Goal: Task Accomplishment & Management: Complete application form

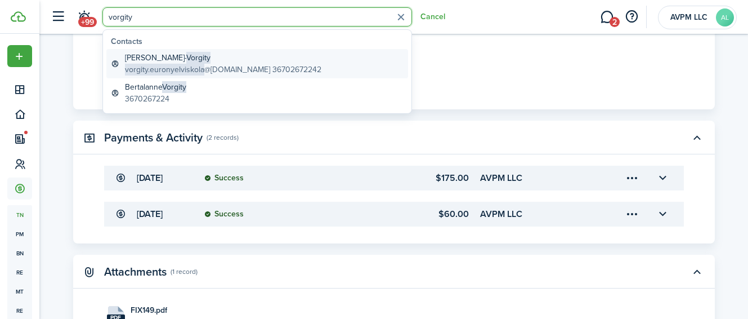
type input "vorgity"
click at [149, 58] on global-search-item-title "[PERSON_NAME]" at bounding box center [223, 58] width 197 height 12
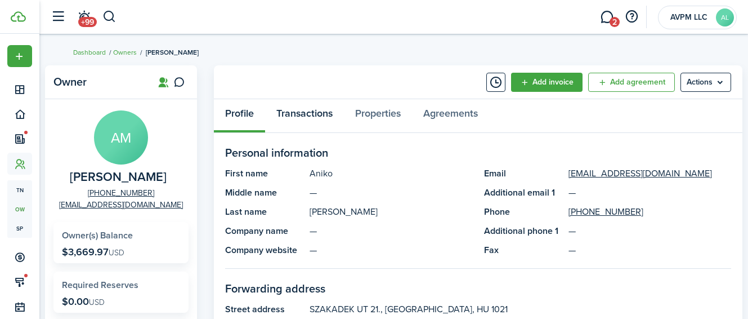
click at [315, 110] on link "Transactions" at bounding box center [304, 116] width 79 height 34
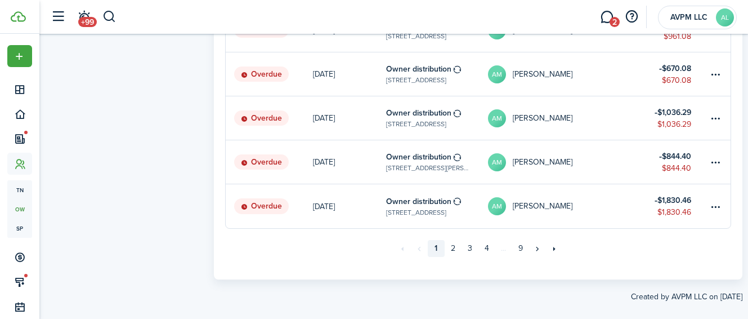
scroll to position [869, 0]
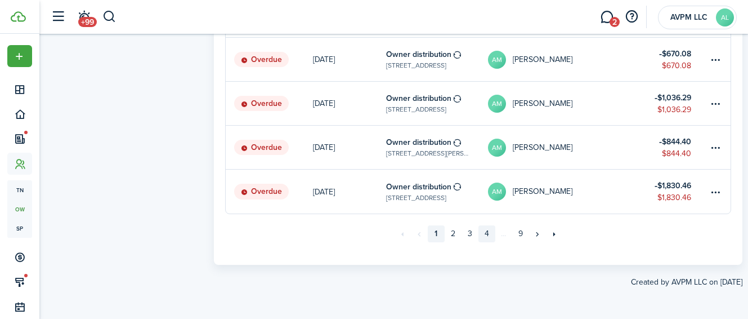
click at [488, 235] on link "4" at bounding box center [487, 233] width 17 height 17
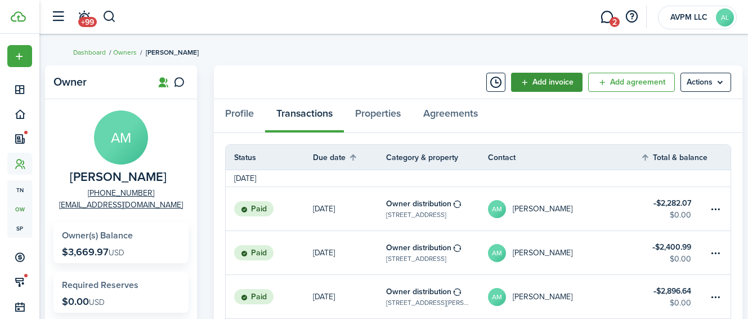
click at [551, 80] on button "Add invoice" at bounding box center [547, 82] width 72 height 19
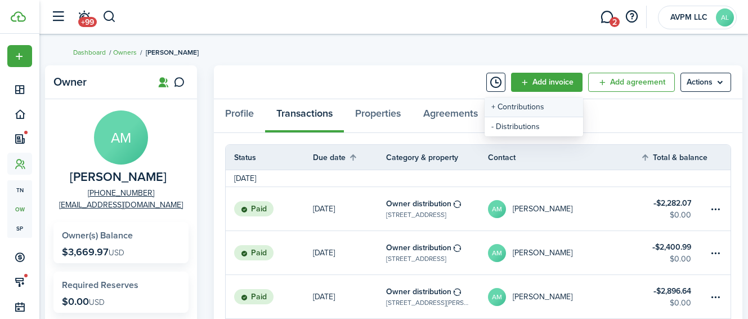
click at [543, 107] on link "+ Contributions" at bounding box center [534, 106] width 99 height 19
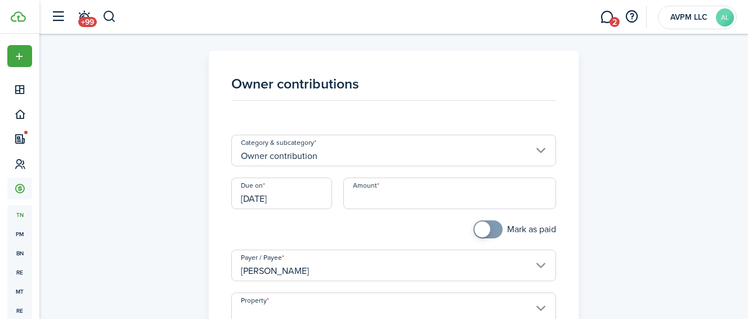
click at [306, 199] on input "[DATE]" at bounding box center [281, 193] width 101 height 32
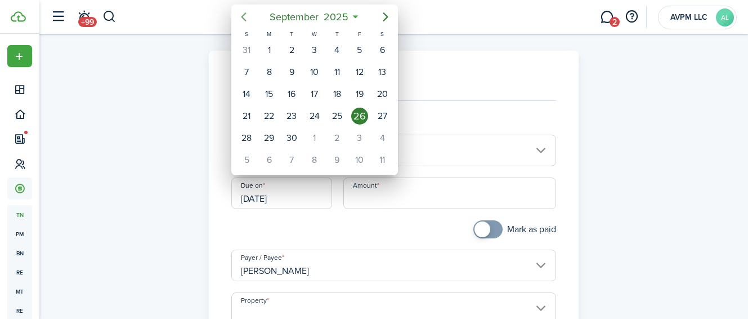
click at [244, 16] on icon "Previous page" at bounding box center [244, 17] width 14 height 14
click at [292, 48] on div "1" at bounding box center [291, 50] width 17 height 17
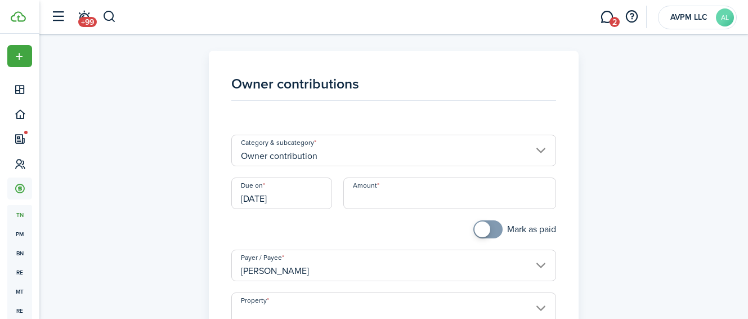
click at [306, 195] on input "[DATE]" at bounding box center [281, 193] width 101 height 32
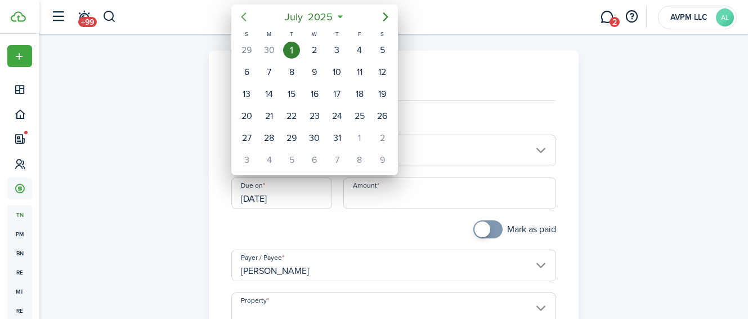
click at [242, 14] on icon "Previous page" at bounding box center [244, 17] width 14 height 14
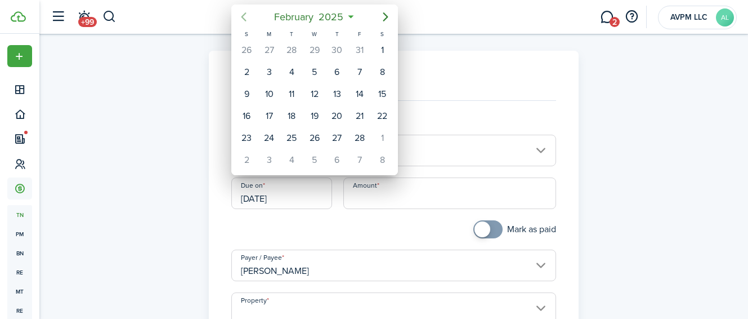
click at [242, 14] on icon "Previous page" at bounding box center [244, 17] width 14 height 14
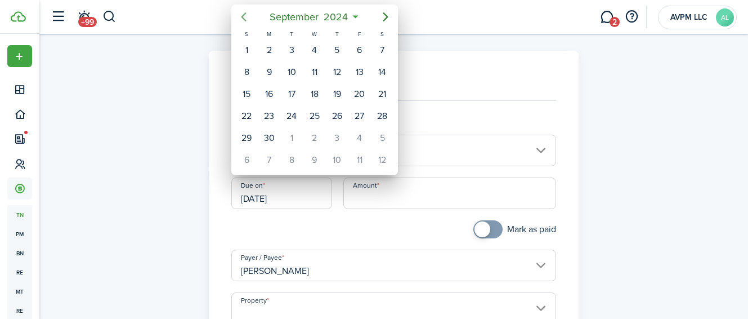
click at [242, 14] on icon "Previous page" at bounding box center [244, 17] width 14 height 14
click at [266, 47] on div "1" at bounding box center [269, 50] width 17 height 17
type input "[DATE]"
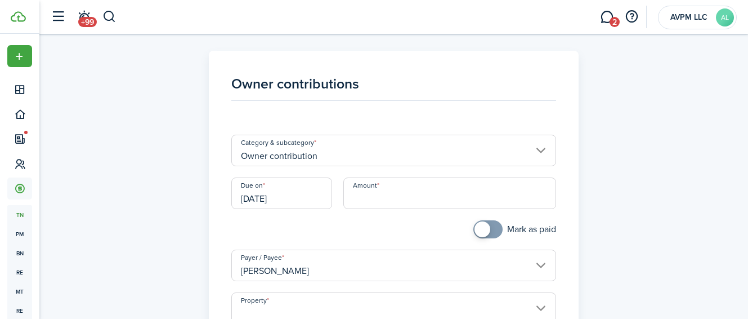
click at [383, 194] on input "Amount" at bounding box center [450, 193] width 213 height 32
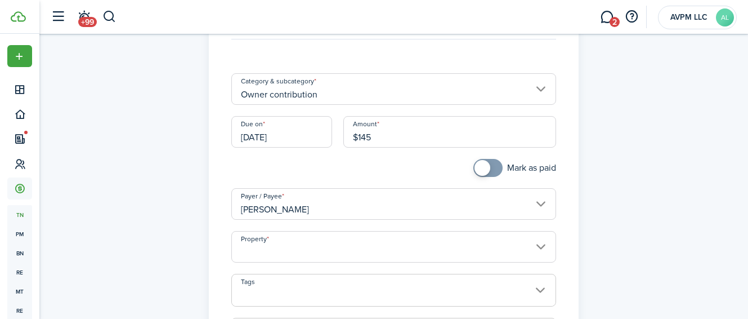
scroll to position [72, 0]
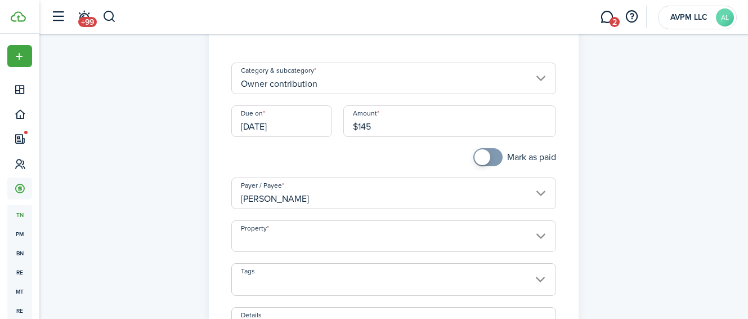
click at [375, 233] on input "Property" at bounding box center [393, 236] width 325 height 32
type input "$145.00"
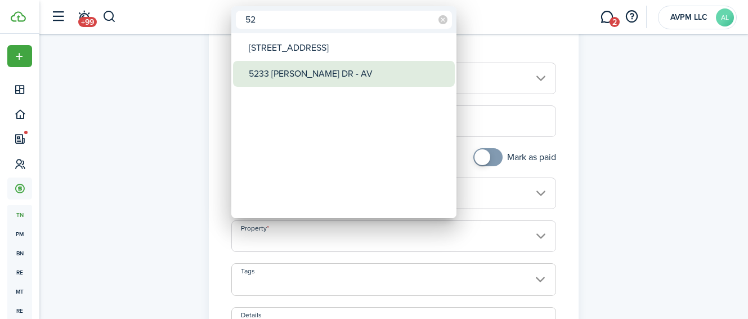
type input "52"
click at [303, 68] on div "5233 [PERSON_NAME] DR - AV" at bounding box center [348, 74] width 199 height 26
type input "5233 [PERSON_NAME] DR - AV"
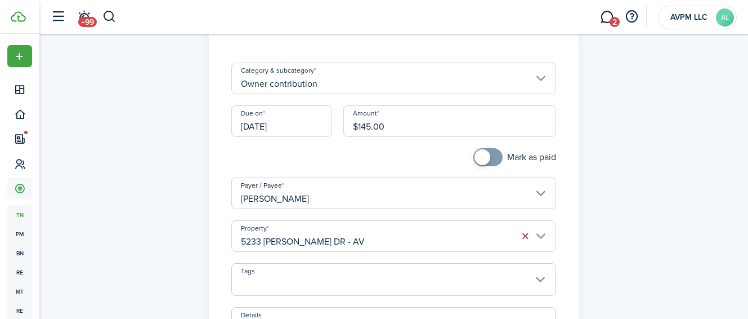
checkbox input "true"
click at [487, 158] on span at bounding box center [483, 157] width 16 height 16
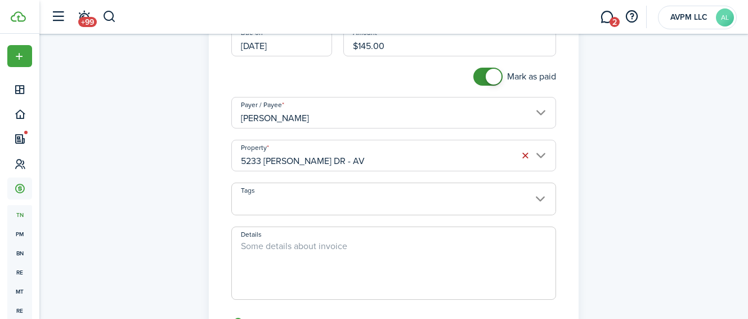
scroll to position [198, 0]
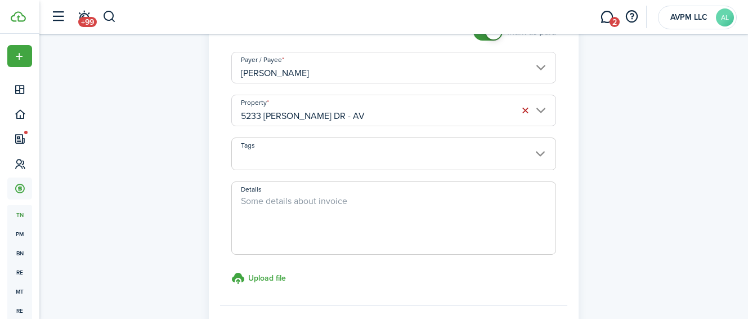
click at [345, 203] on textarea "Details" at bounding box center [394, 221] width 324 height 54
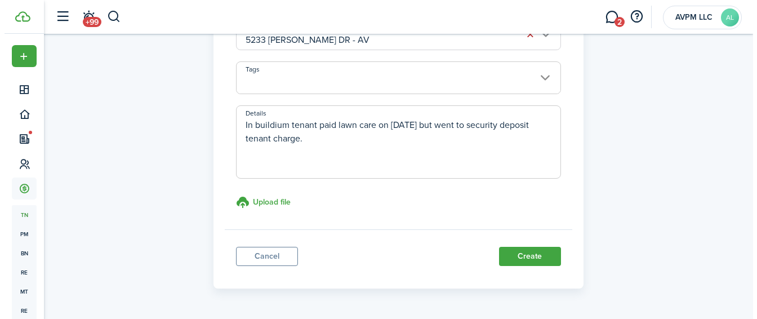
scroll to position [308, 0]
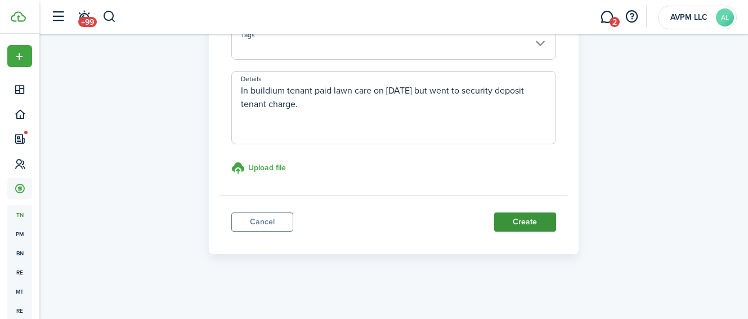
type textarea "In buildium tenant paid lawn care on [DATE] but went to security deposit tenant…"
click at [514, 220] on button "Create" at bounding box center [525, 221] width 62 height 19
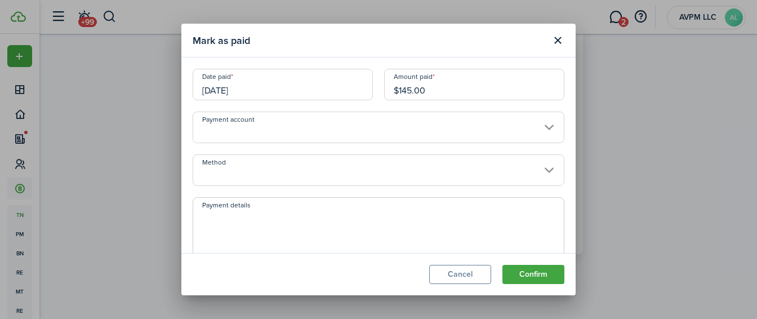
click at [322, 127] on input "Payment account" at bounding box center [379, 128] width 372 height 32
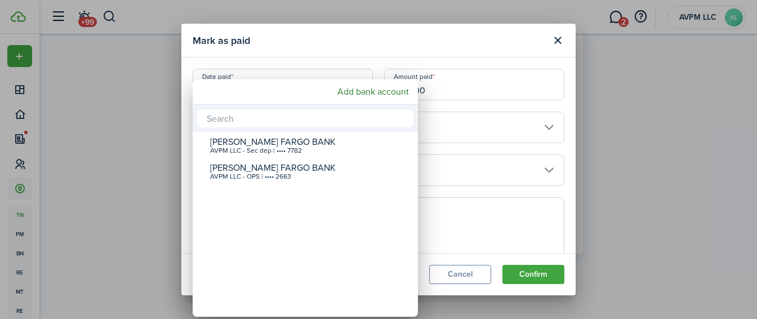
click at [290, 88] on div "Add bank account" at bounding box center [305, 91] width 225 height 25
click at [289, 46] on div at bounding box center [378, 159] width 937 height 499
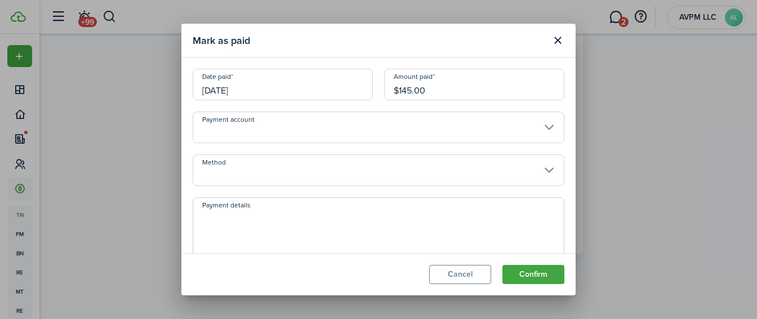
click at [344, 93] on input "[DATE]" at bounding box center [283, 85] width 180 height 32
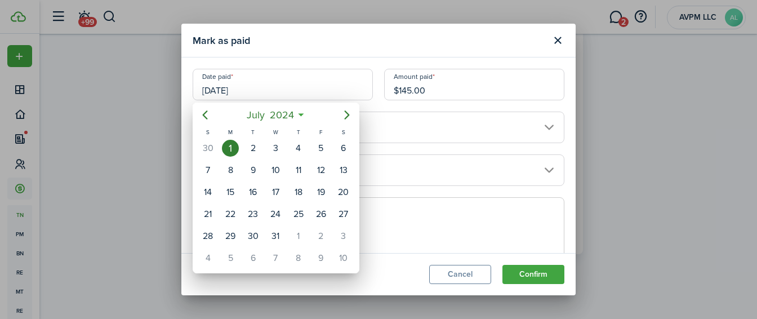
click at [440, 38] on div at bounding box center [378, 159] width 937 height 499
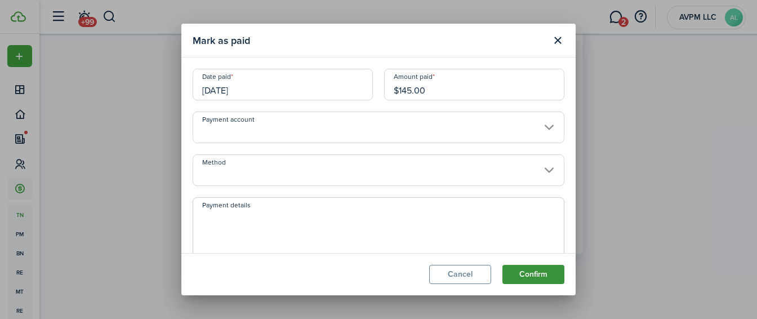
click at [525, 272] on button "Confirm" at bounding box center [533, 274] width 62 height 19
